Goal: Book appointment/travel/reservation

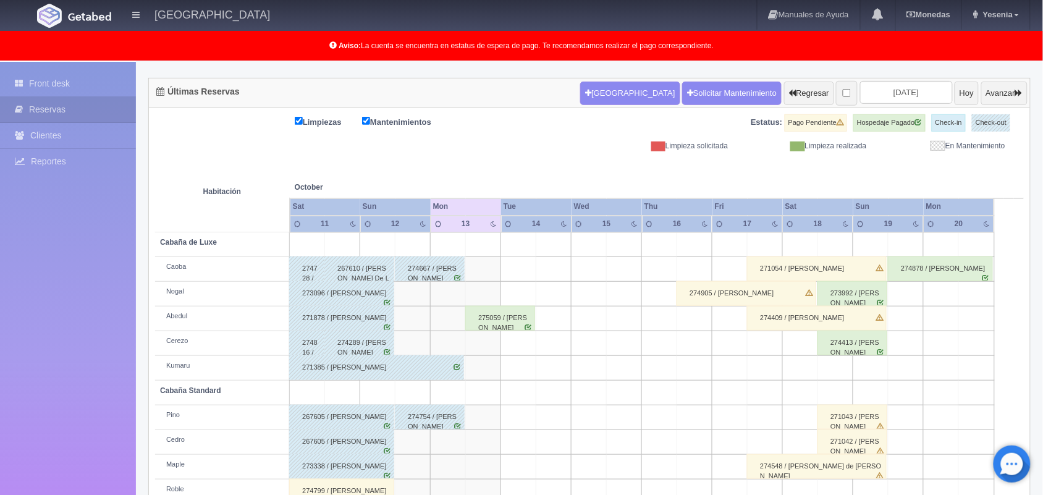
scroll to position [110, 0]
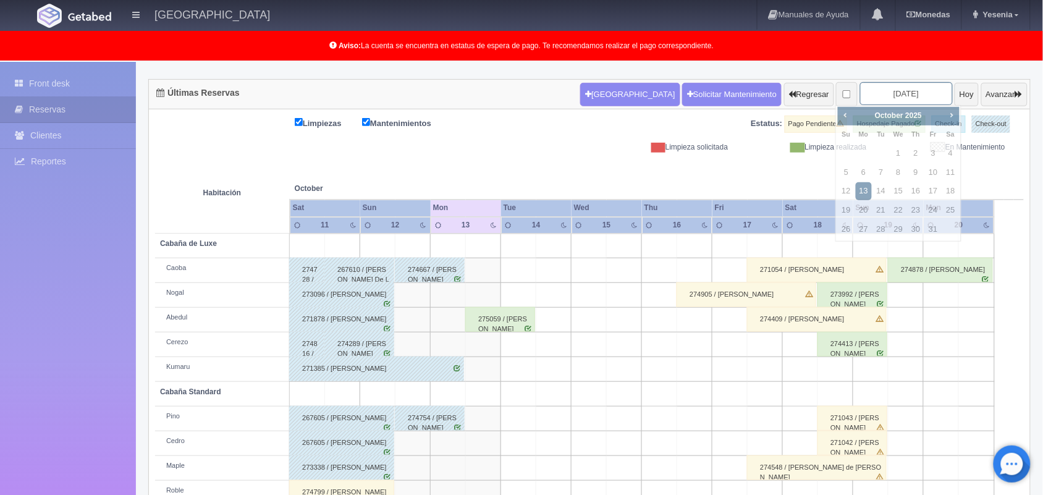
click at [902, 97] on input "2025-10-13" at bounding box center [906, 93] width 93 height 23
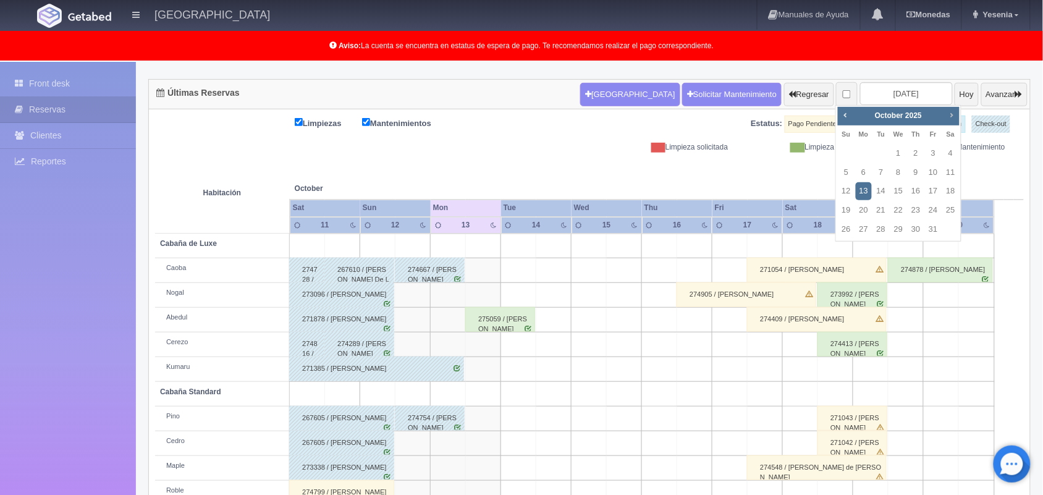
click at [955, 116] on span "Next" at bounding box center [952, 115] width 10 height 10
click at [861, 192] on link "12" at bounding box center [864, 191] width 16 height 18
type input "[DATE]"
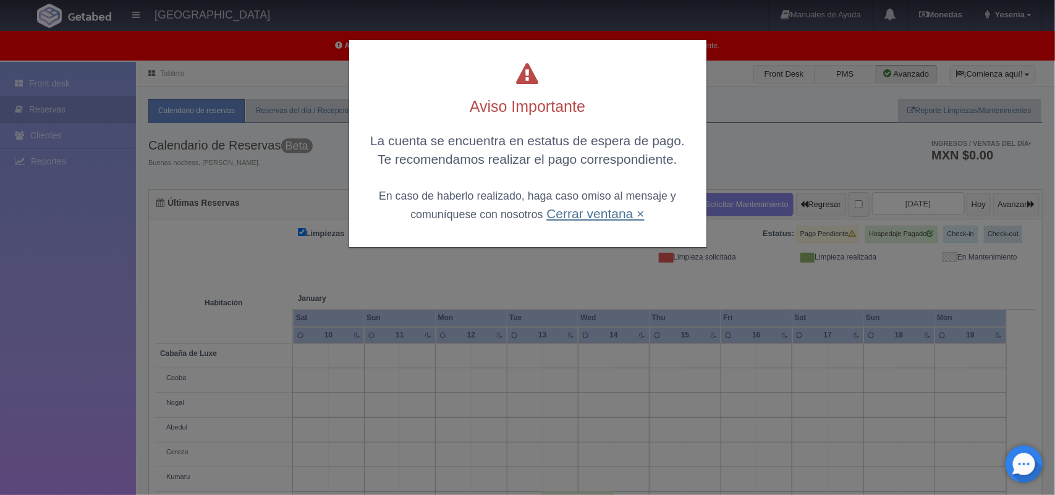
click at [588, 217] on link "Cerrar ventana ×" at bounding box center [595, 213] width 98 height 14
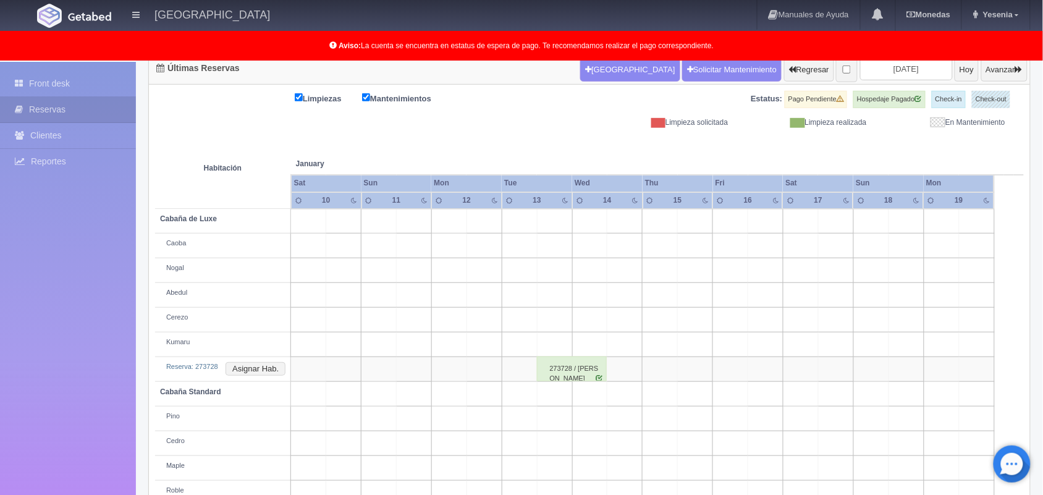
scroll to position [140, 0]
